Goal: Task Accomplishment & Management: Use online tool/utility

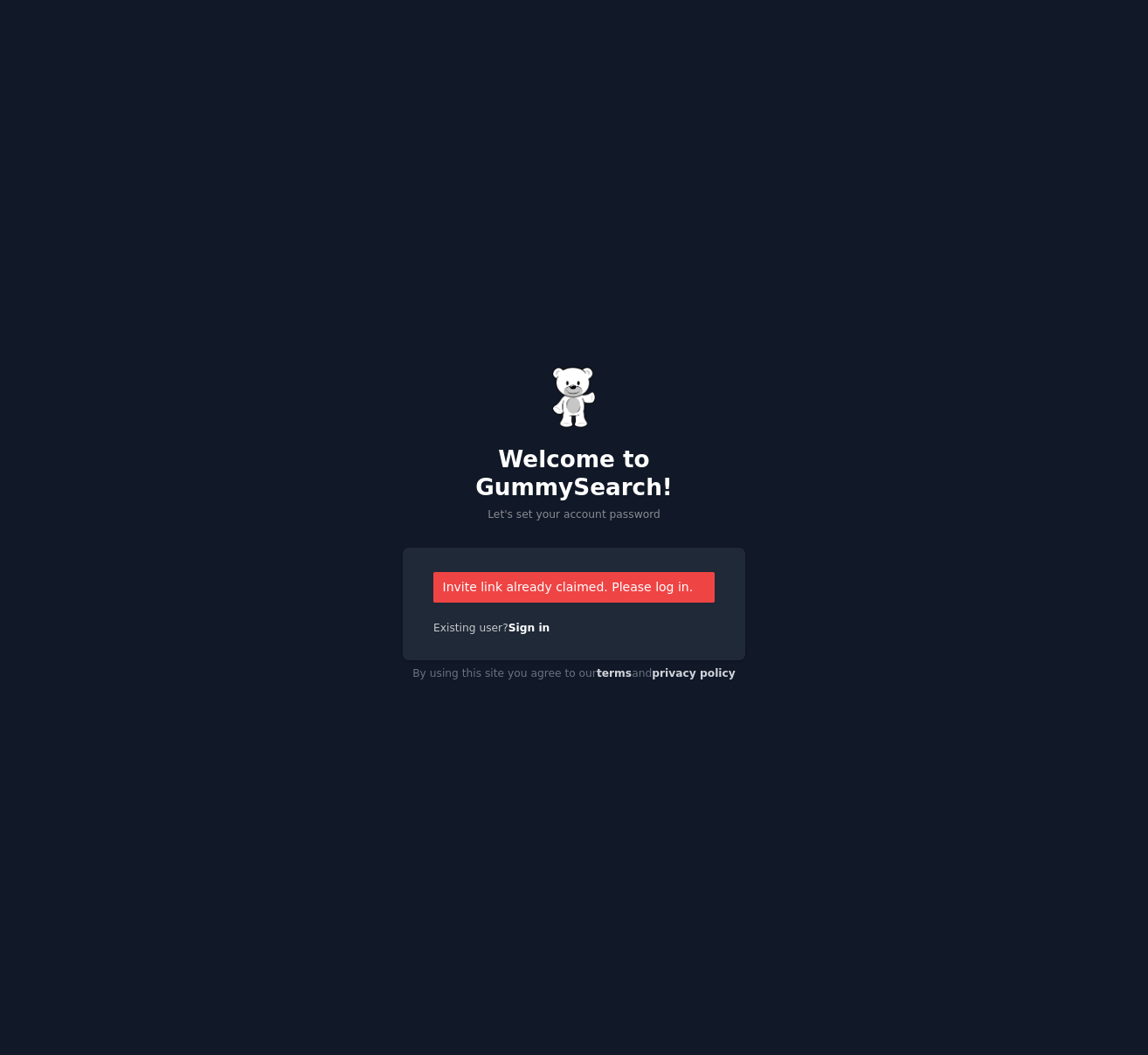
click at [605, 586] on div "Invite link already claimed. Please log in." at bounding box center [574, 588] width 281 height 31
click at [610, 577] on div "Invite link already claimed. Please log in." at bounding box center [574, 588] width 281 height 31
click at [529, 622] on link "Sign in" at bounding box center [529, 628] width 42 height 12
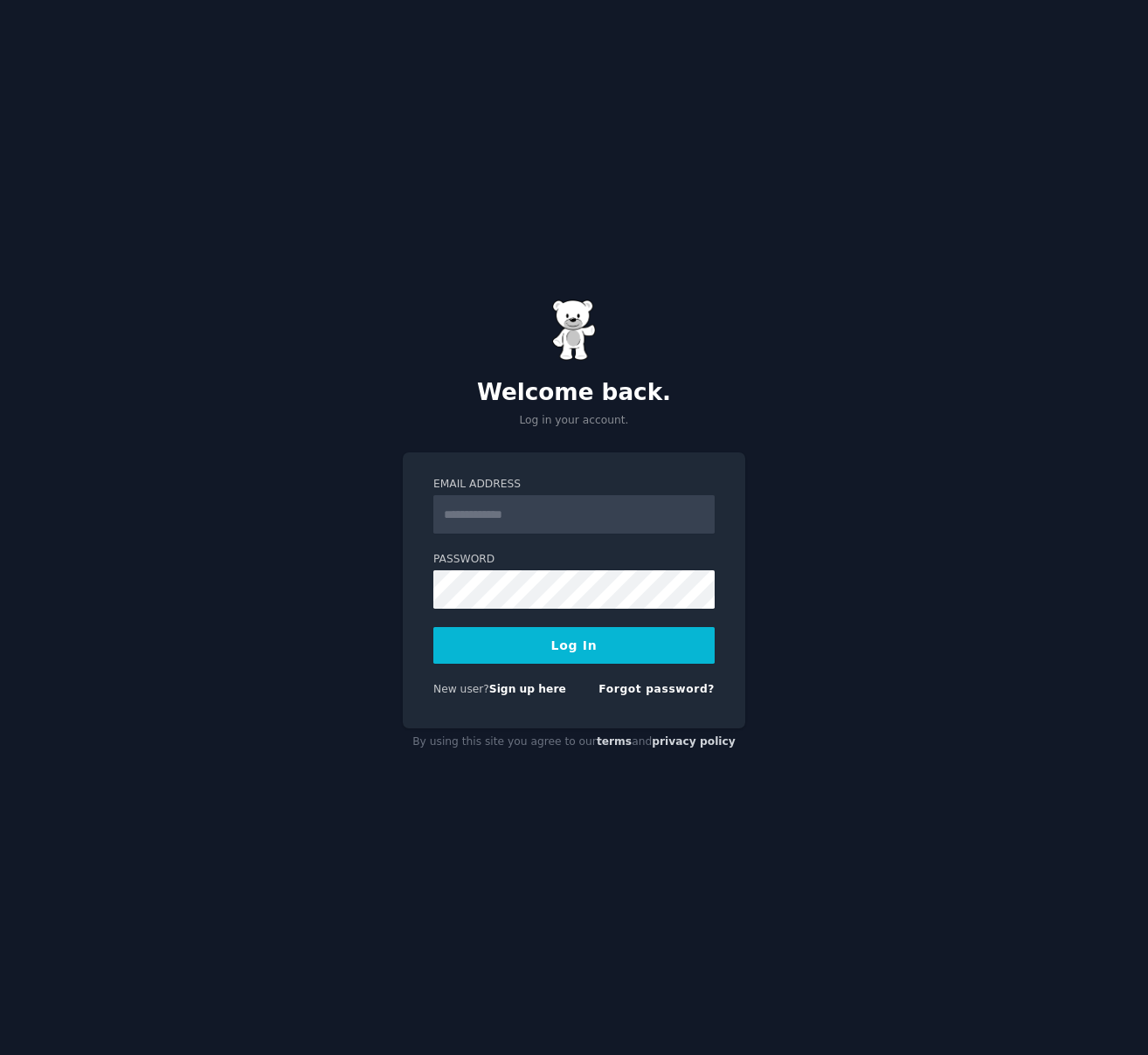
click at [562, 518] on input "Email Address" at bounding box center [574, 514] width 281 height 39
type input "**********"
click at [567, 647] on button "Log In" at bounding box center [574, 645] width 281 height 37
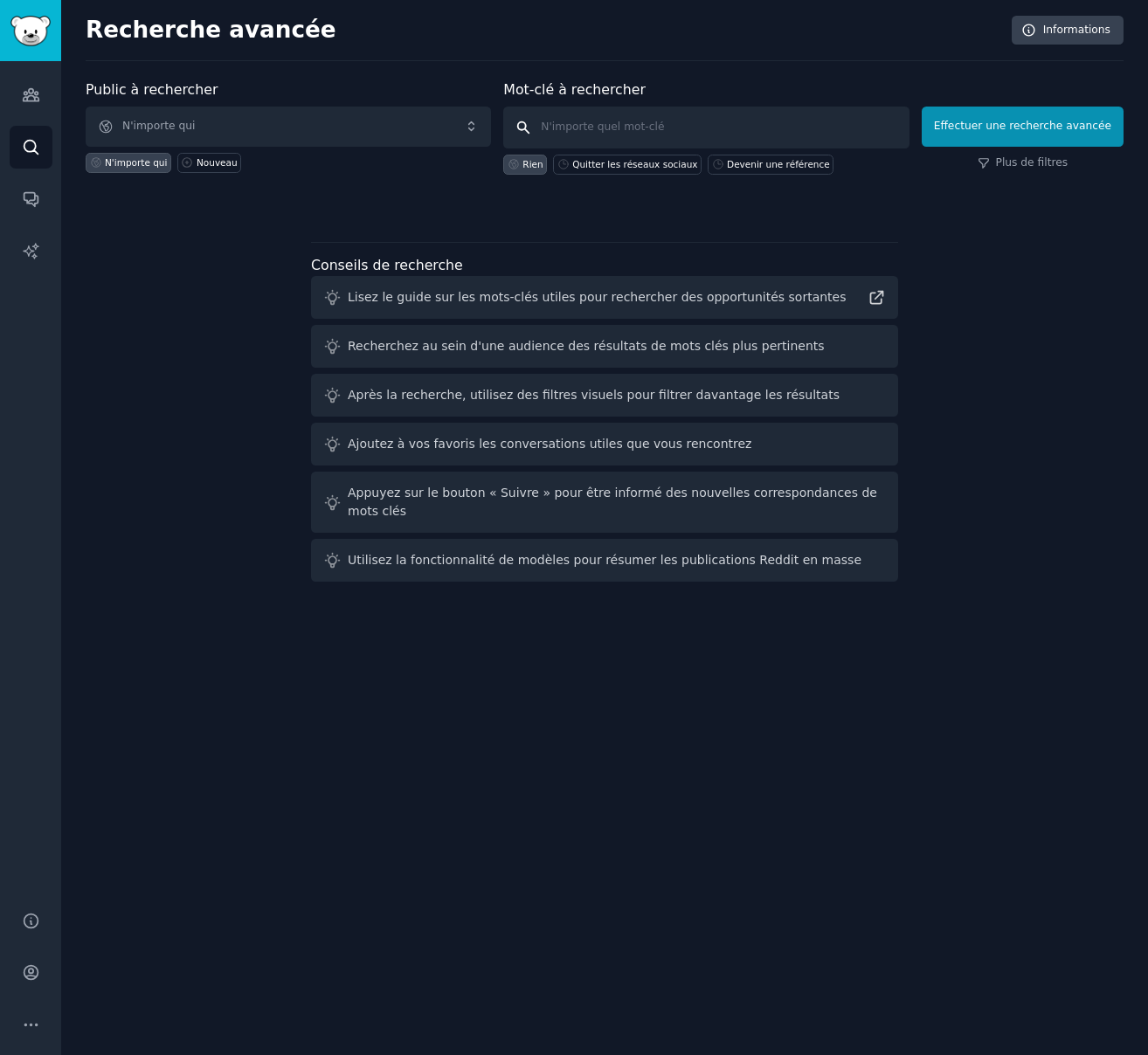
click at [610, 126] on input "text" at bounding box center [705, 127] width 405 height 42
type input "podcast"
click button "Effectuer une recherche avancée" at bounding box center [1022, 126] width 202 height 40
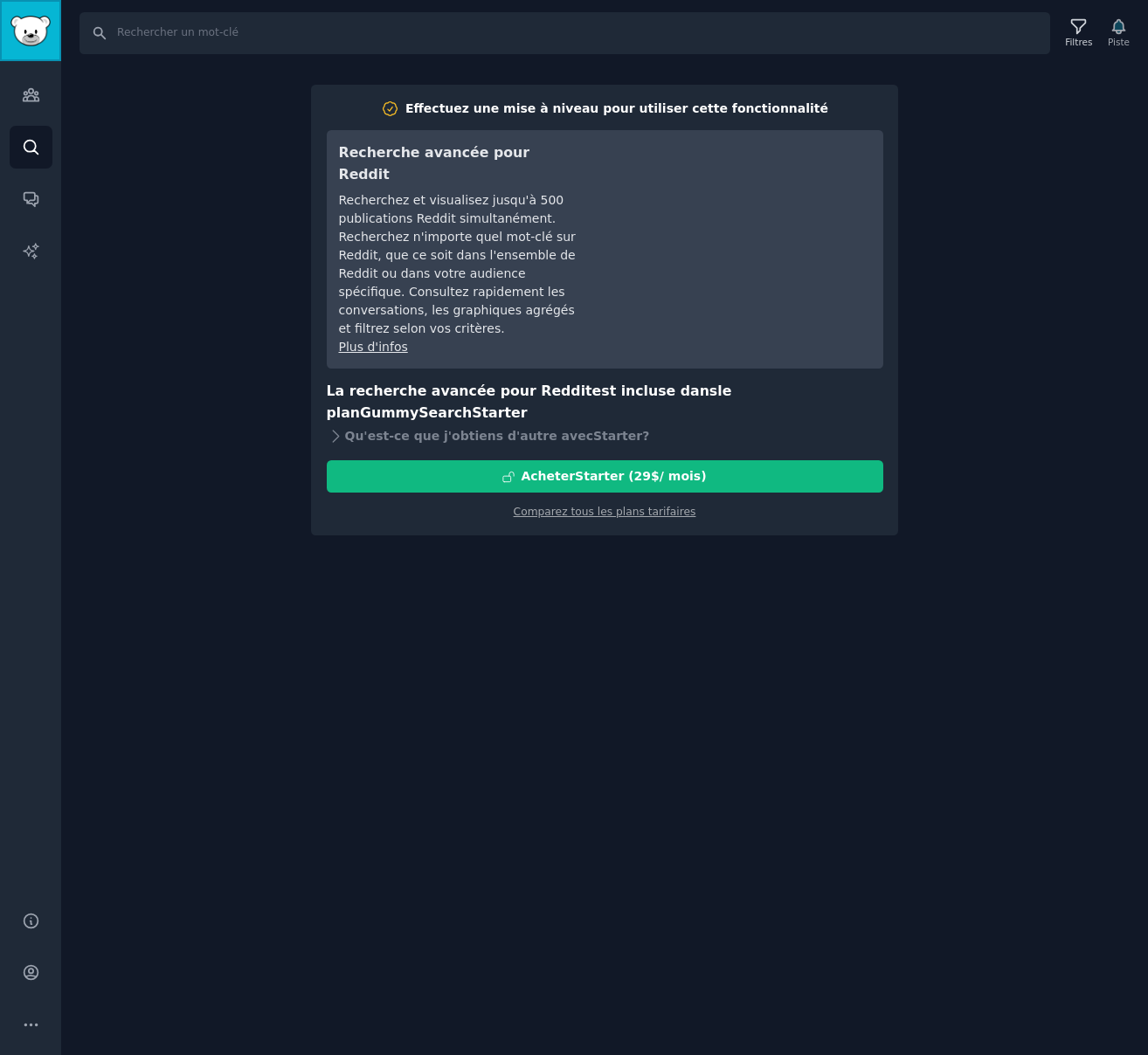
click at [35, 43] on img "Barre latérale" at bounding box center [30, 31] width 40 height 31
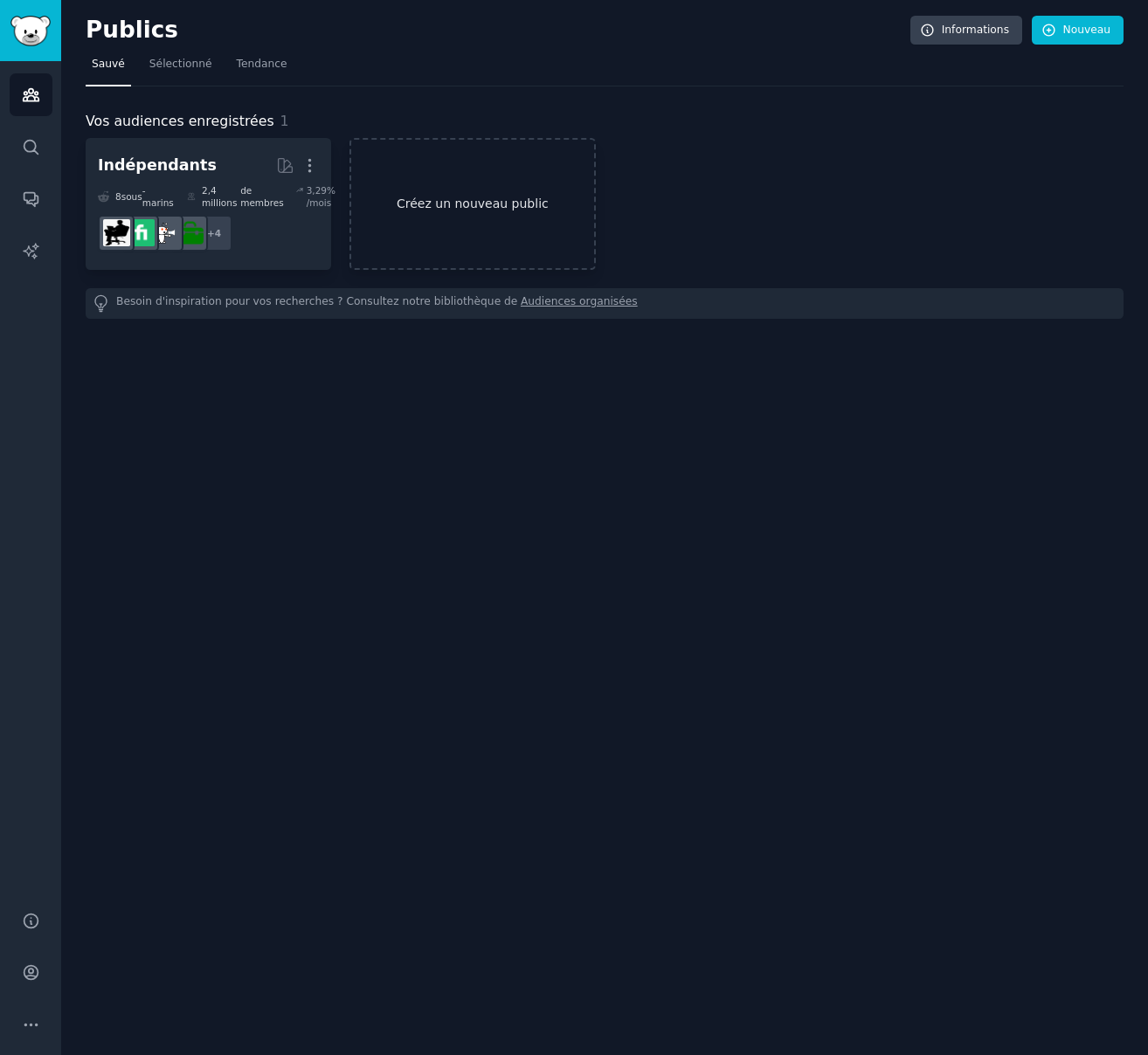
click at [464, 200] on link "Créez un nouveau public" at bounding box center [472, 204] width 245 height 132
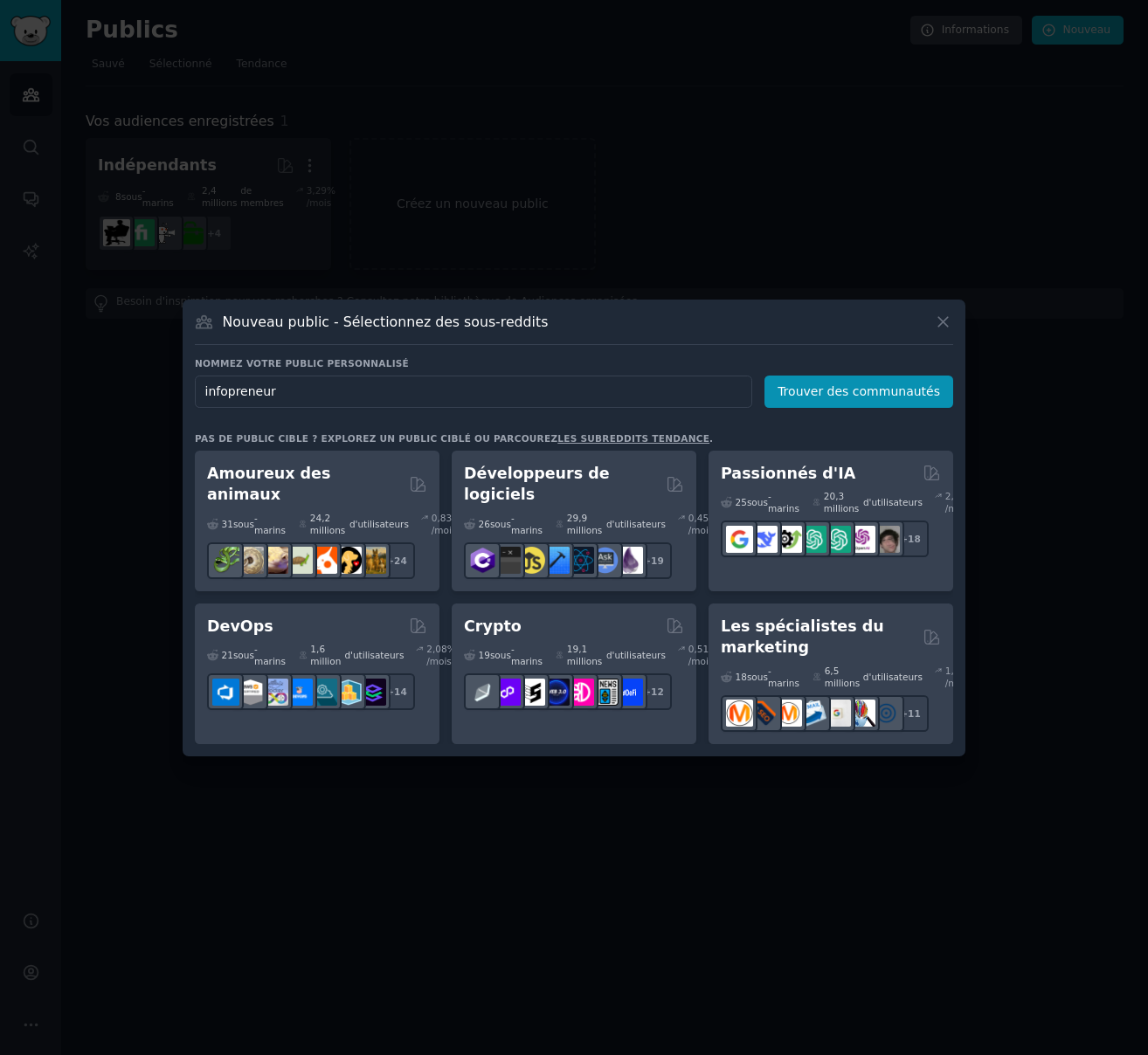
type input "infopreneurs"
click button "Trouver des communautés" at bounding box center [858, 392] width 189 height 32
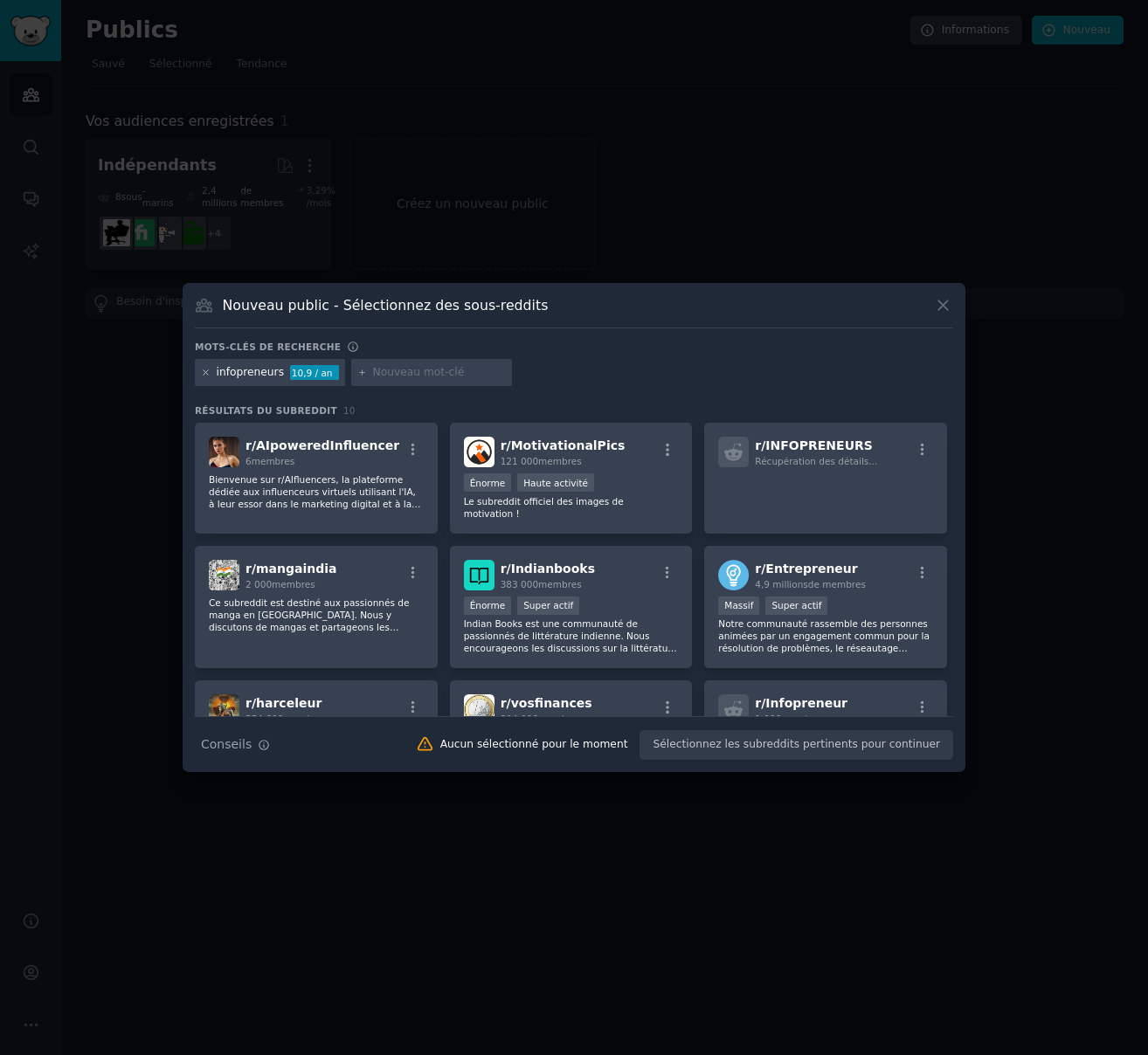
click at [204, 370] on icon at bounding box center [206, 372] width 9 height 9
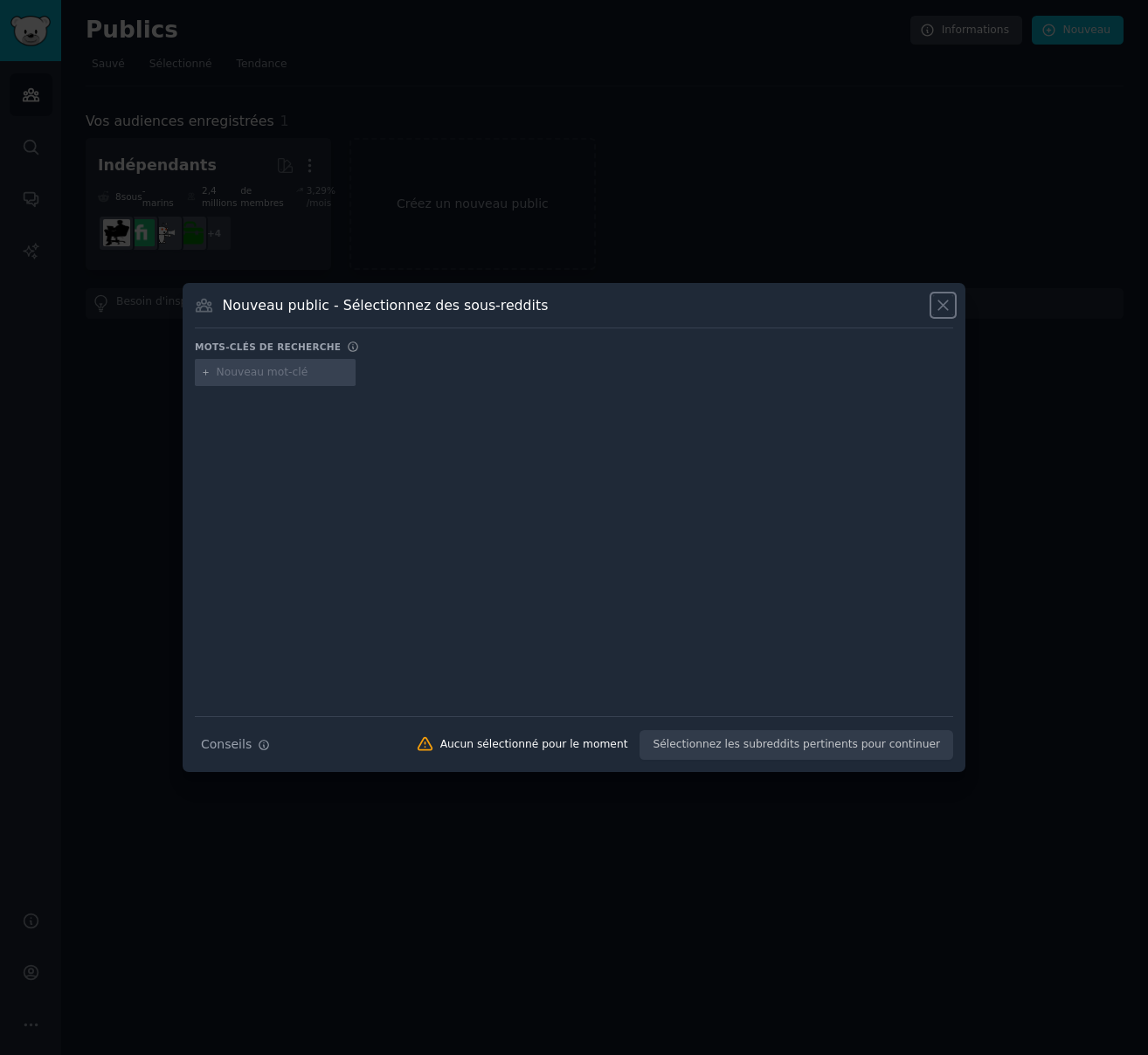
click at [942, 307] on icon at bounding box center [943, 306] width 19 height 19
